Goal: Check status: Check status

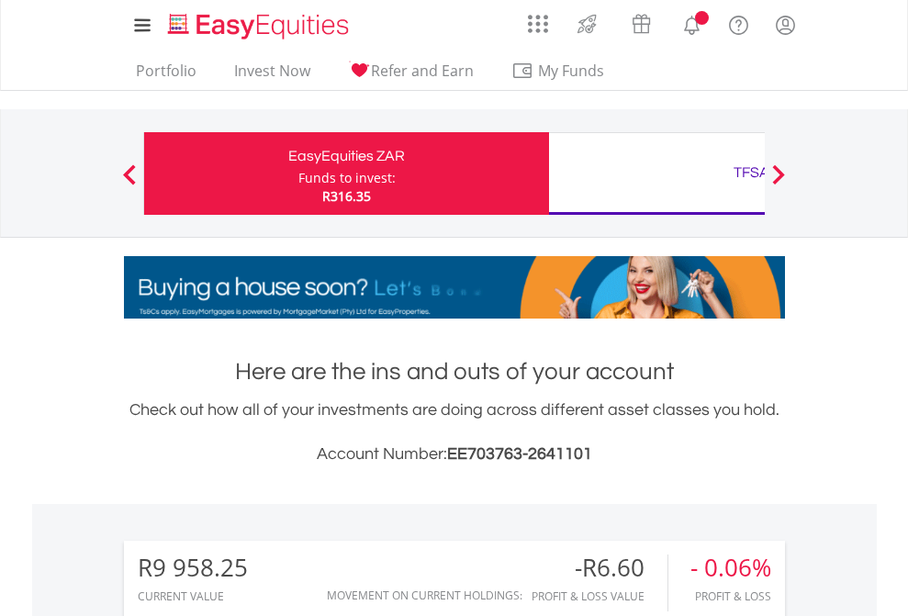
scroll to position [176, 288]
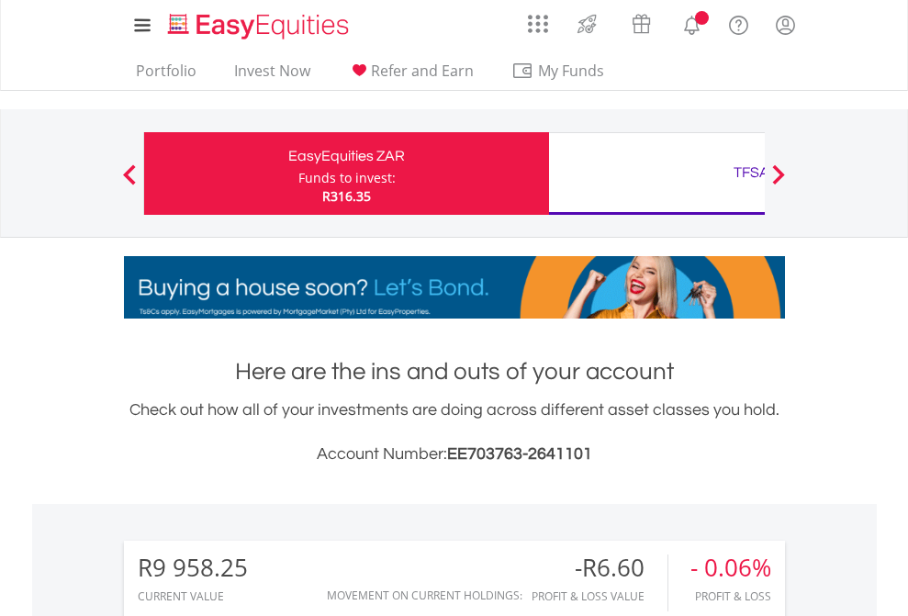
click at [298, 173] on div "Funds to invest:" at bounding box center [346, 178] width 97 height 18
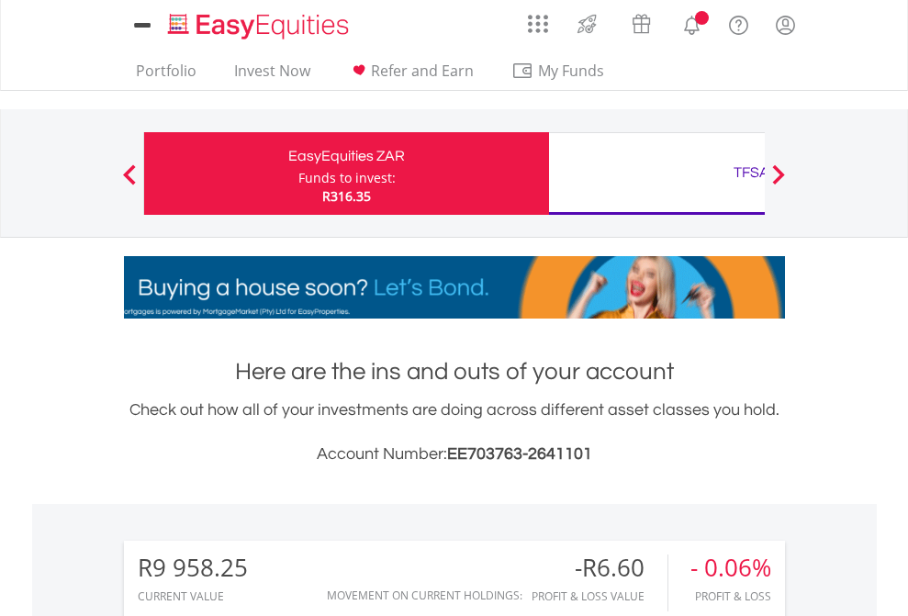
scroll to position [1370, 0]
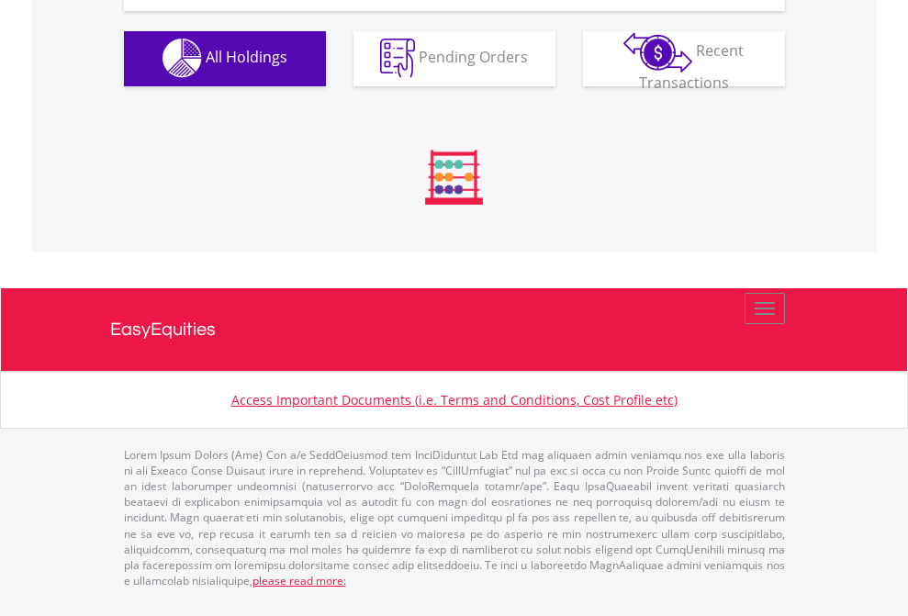
scroll to position [1817, 0]
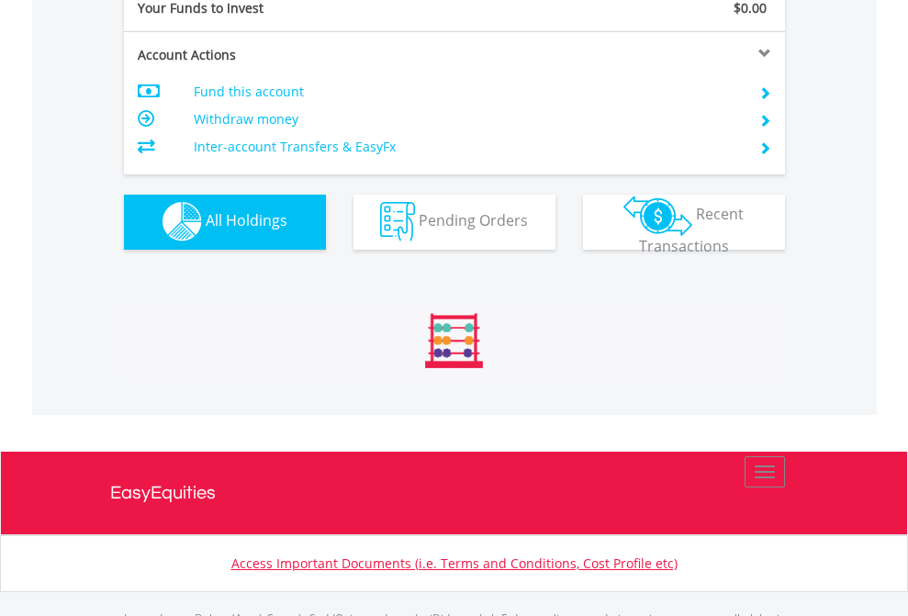
scroll to position [1817, 0]
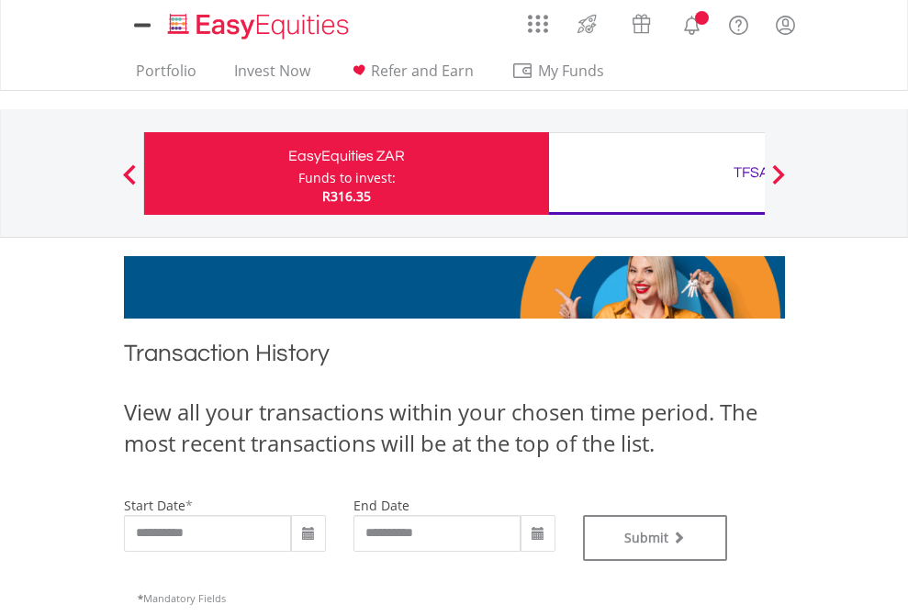
type input "**********"
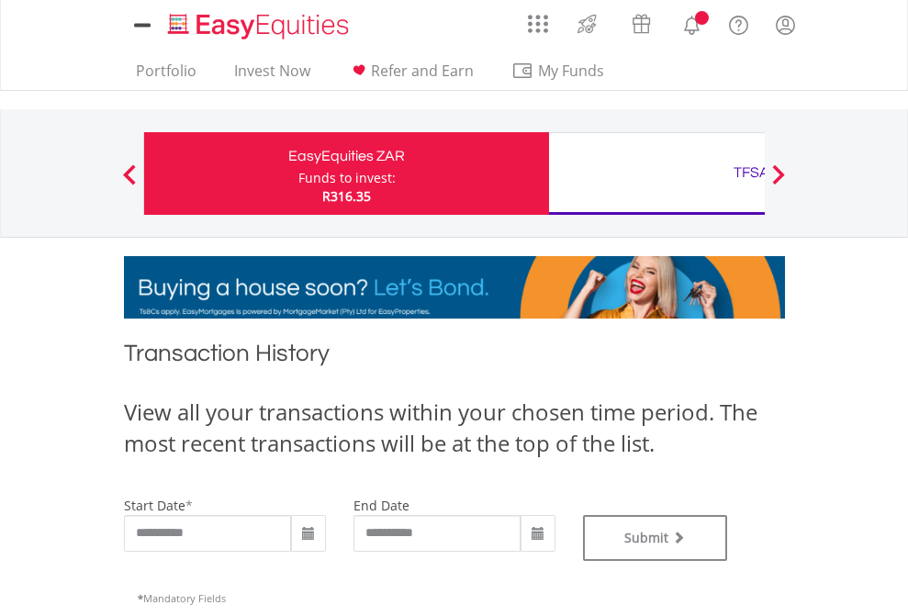
type input "**********"
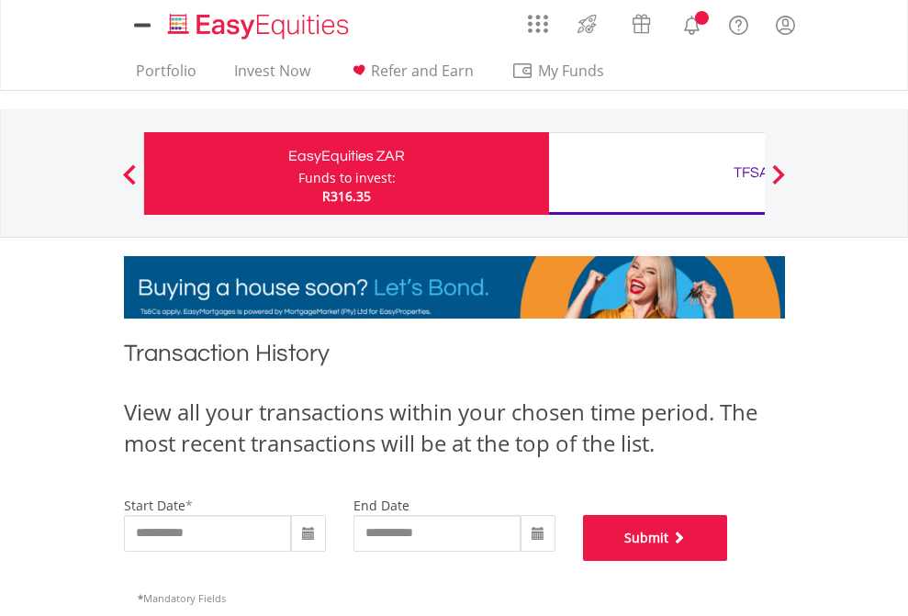
click at [728, 561] on button "Submit" at bounding box center [655, 538] width 145 height 46
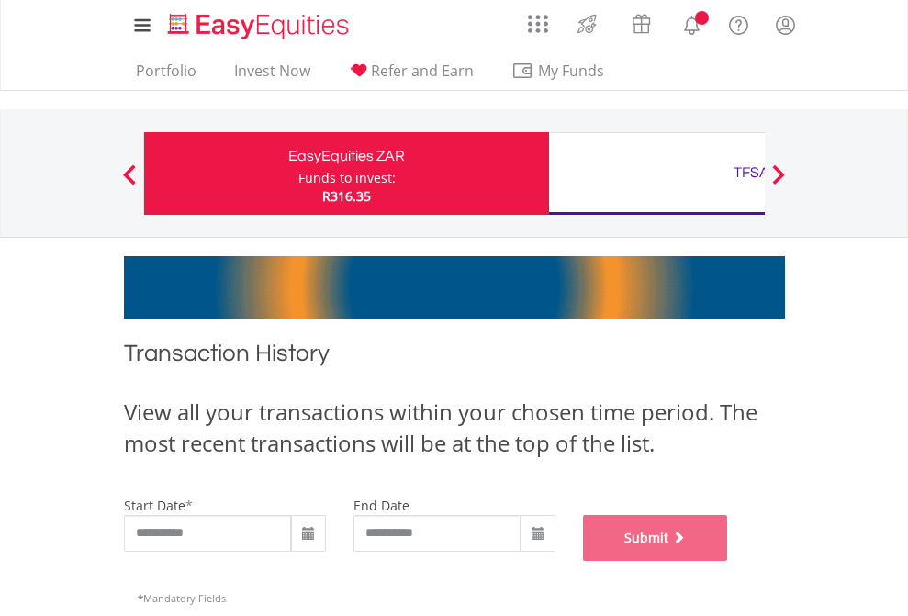
scroll to position [744, 0]
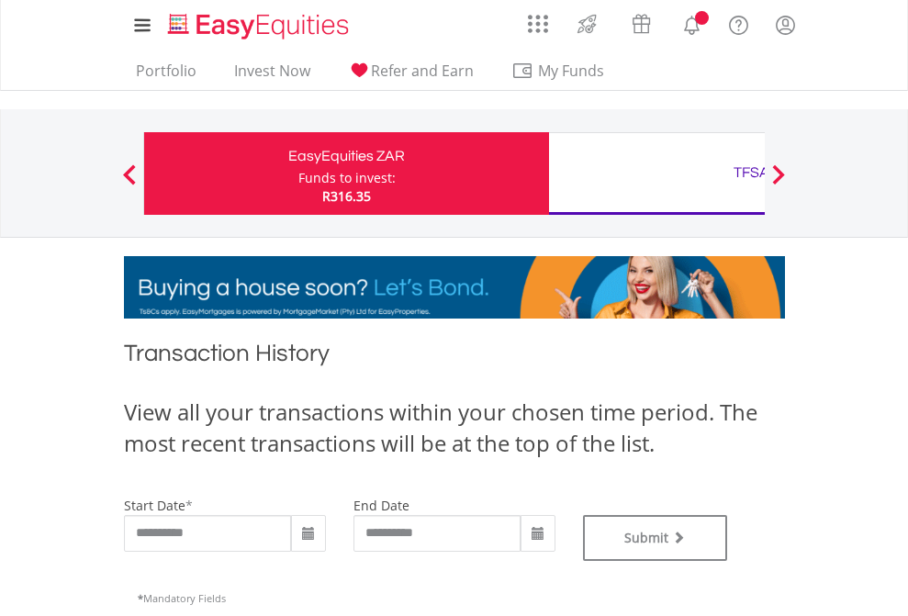
click at [656, 173] on div "TFSA" at bounding box center [751, 173] width 383 height 26
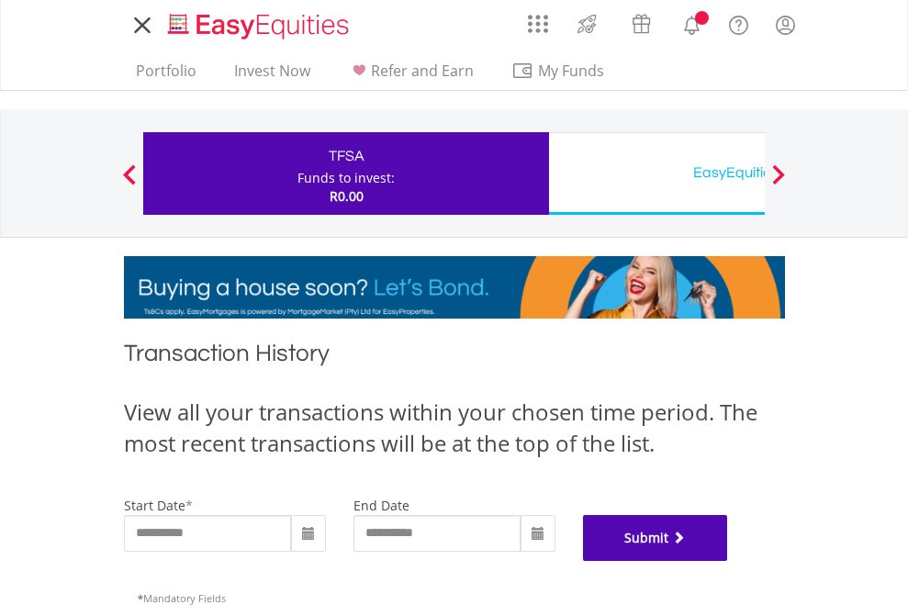
click at [728, 561] on button "Submit" at bounding box center [655, 538] width 145 height 46
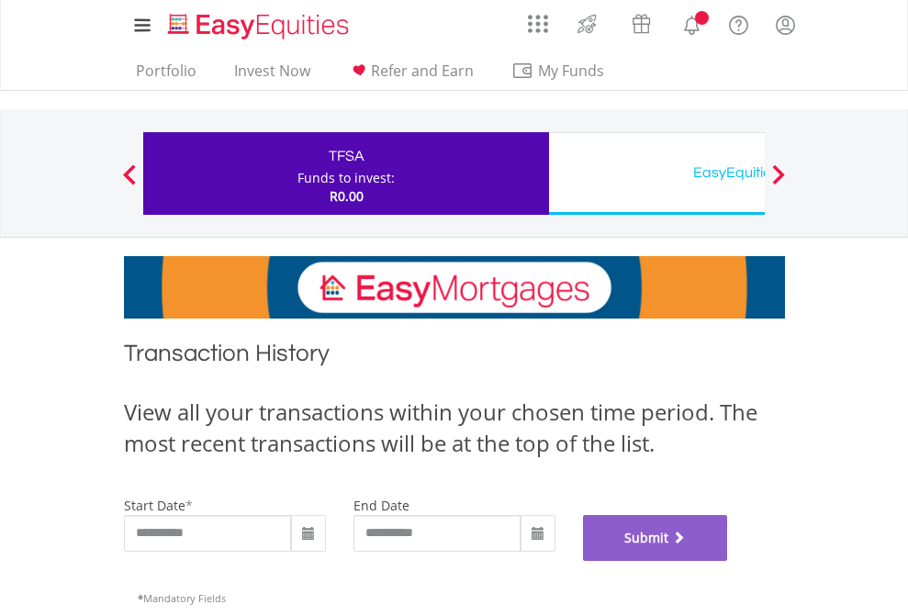
scroll to position [744, 0]
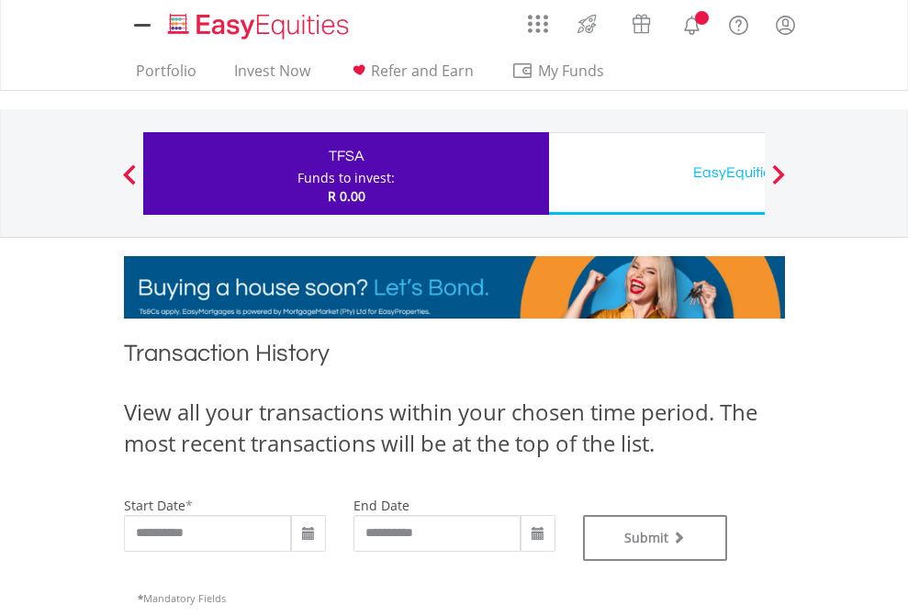
click at [656, 173] on div "EasyEquities USD" at bounding box center [751, 173] width 383 height 26
